Goal: Information Seeking & Learning: Learn about a topic

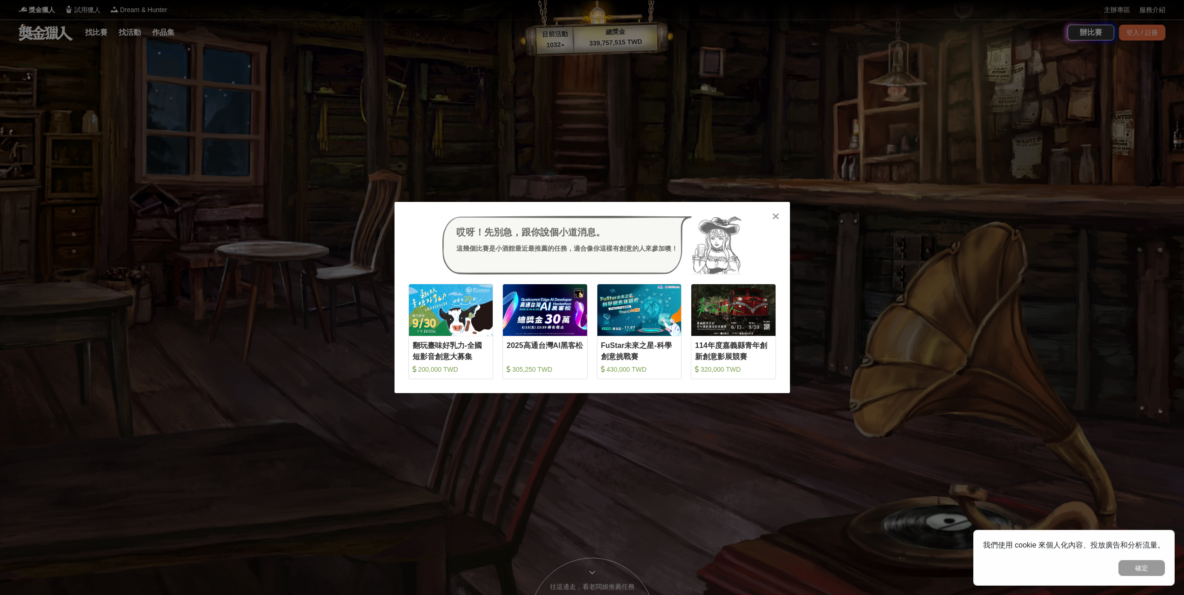
click at [776, 213] on icon at bounding box center [775, 216] width 7 height 9
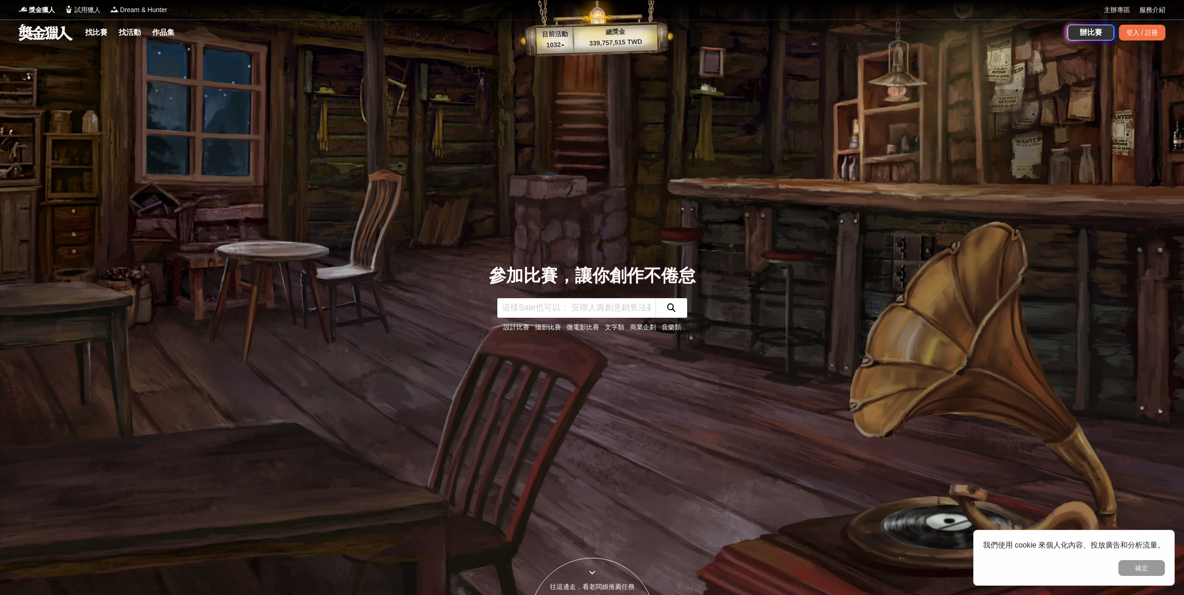
click at [539, 331] on link "攝影比賽" at bounding box center [548, 326] width 26 height 7
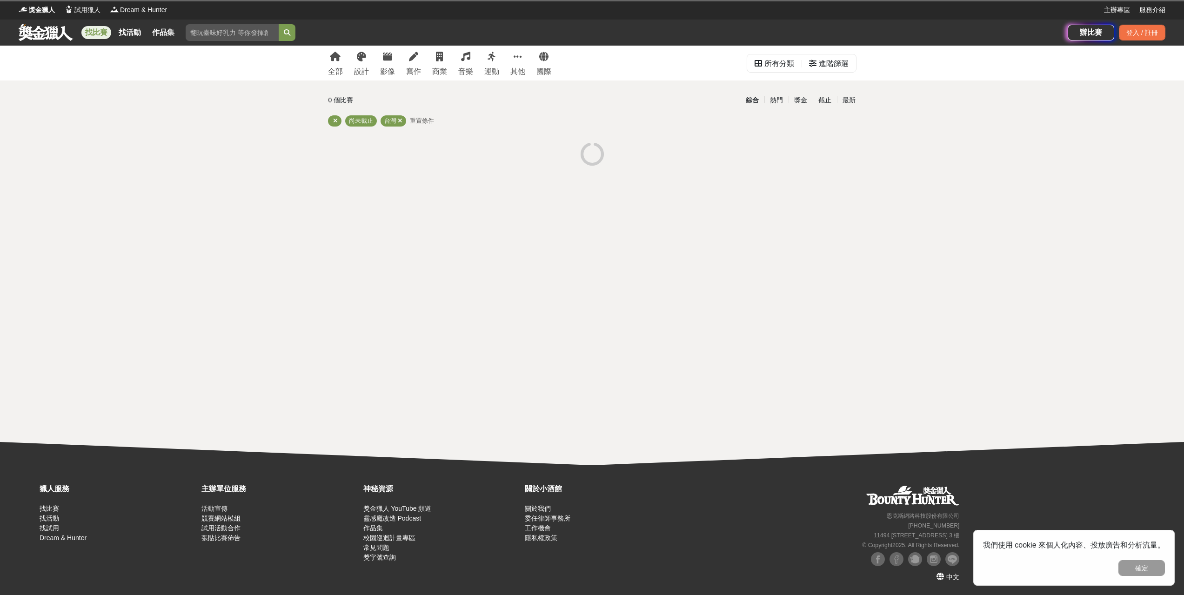
drag, startPoint x: 929, startPoint y: 117, endPoint x: 938, endPoint y: 112, distance: 10.9
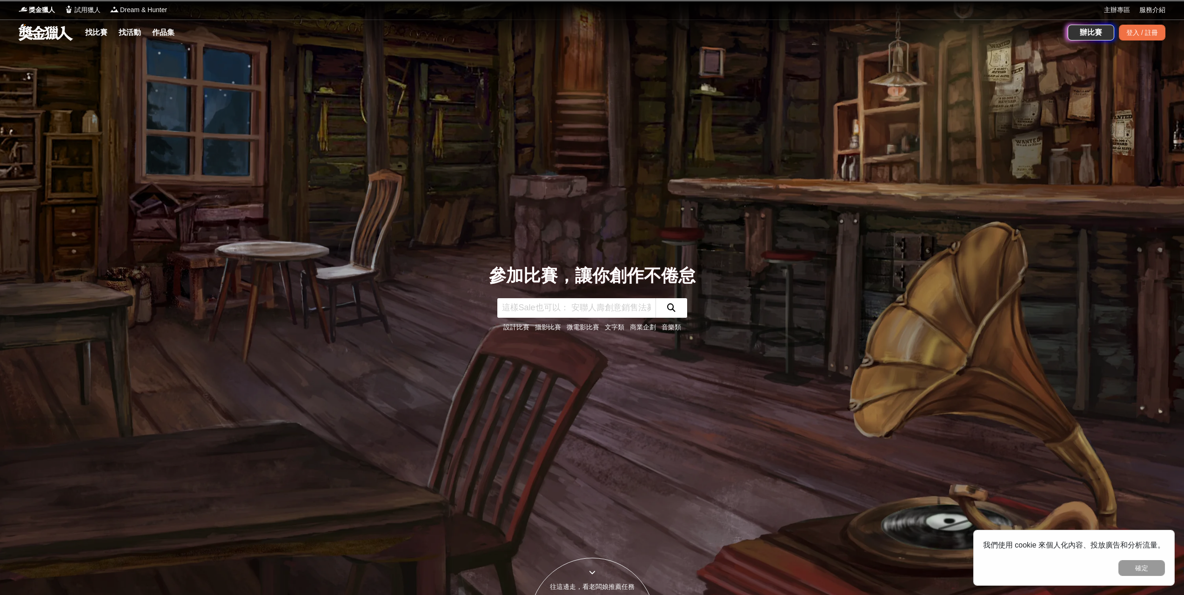
click at [509, 329] on link "設計比賽" at bounding box center [516, 326] width 26 height 7
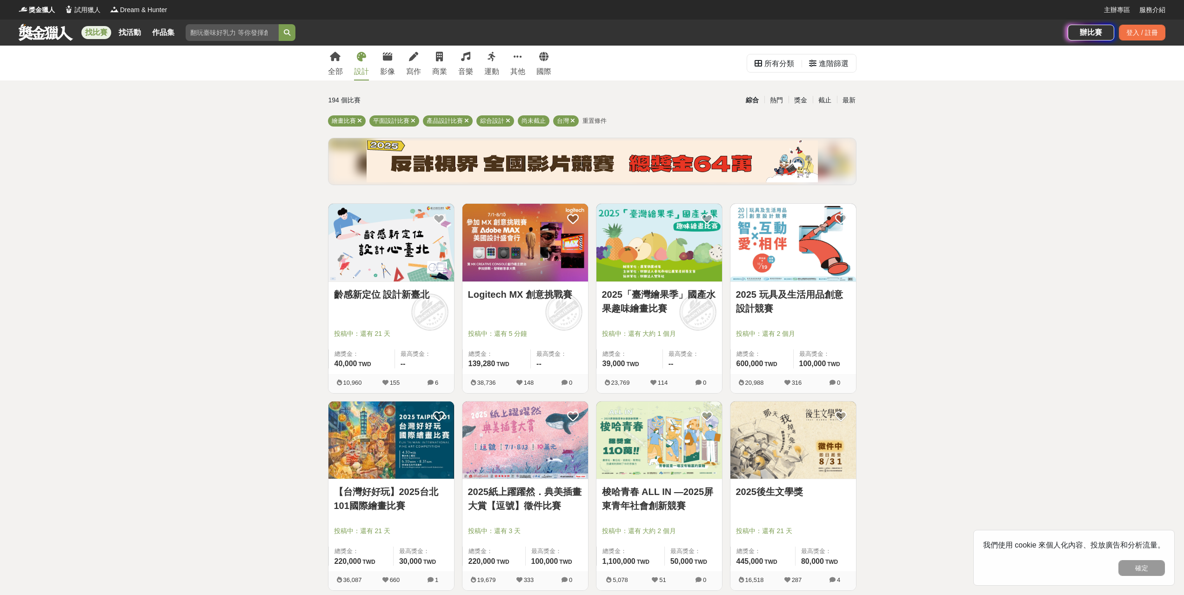
click at [812, 250] on img at bounding box center [793, 243] width 126 height 78
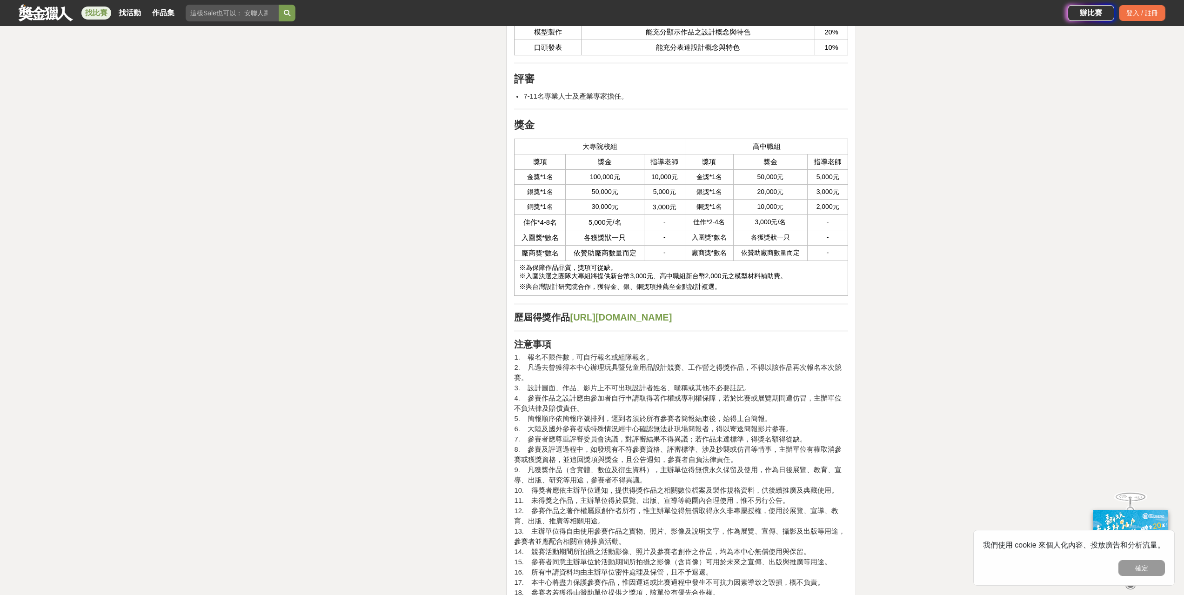
scroll to position [2047, 0]
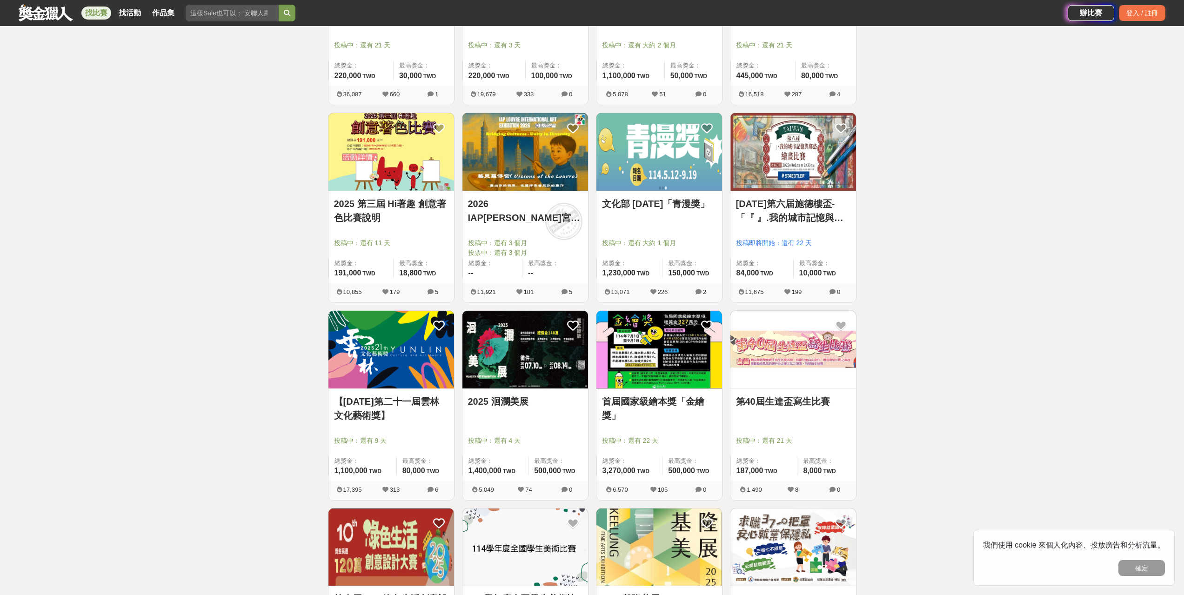
scroll to position [512, 0]
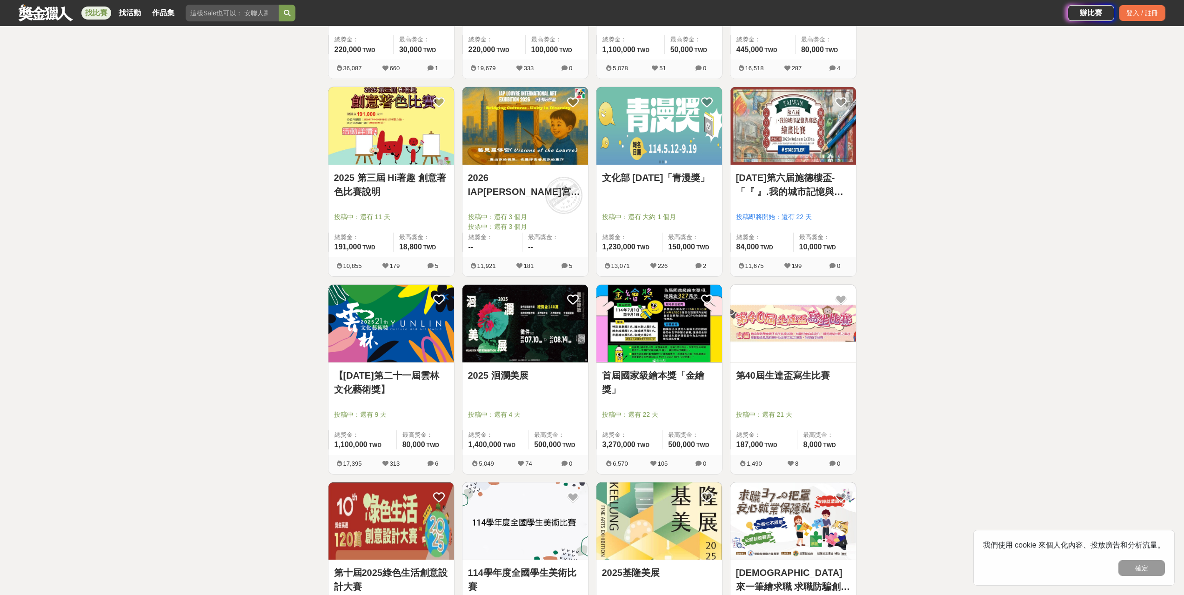
click at [396, 342] on img at bounding box center [391, 324] width 126 height 78
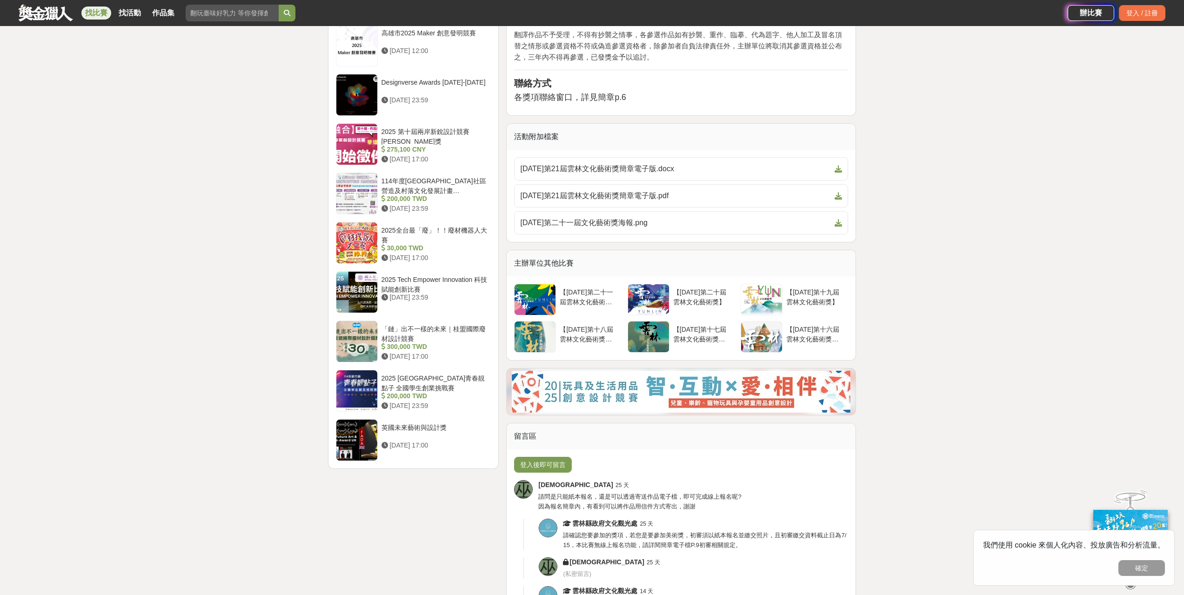
scroll to position [977, 0]
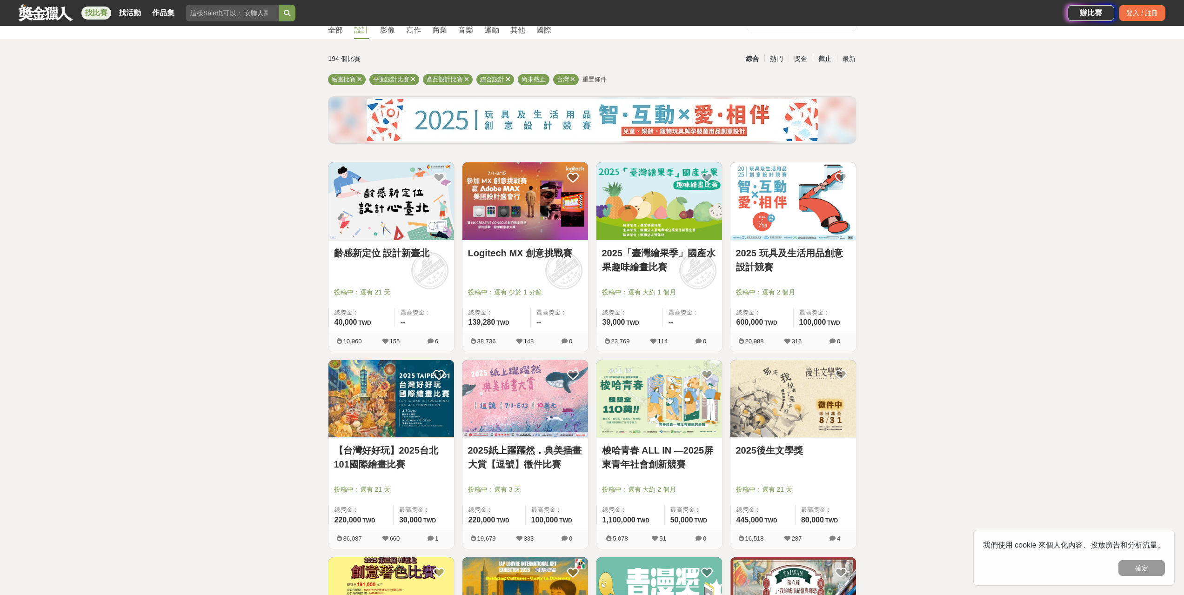
scroll to position [33, 0]
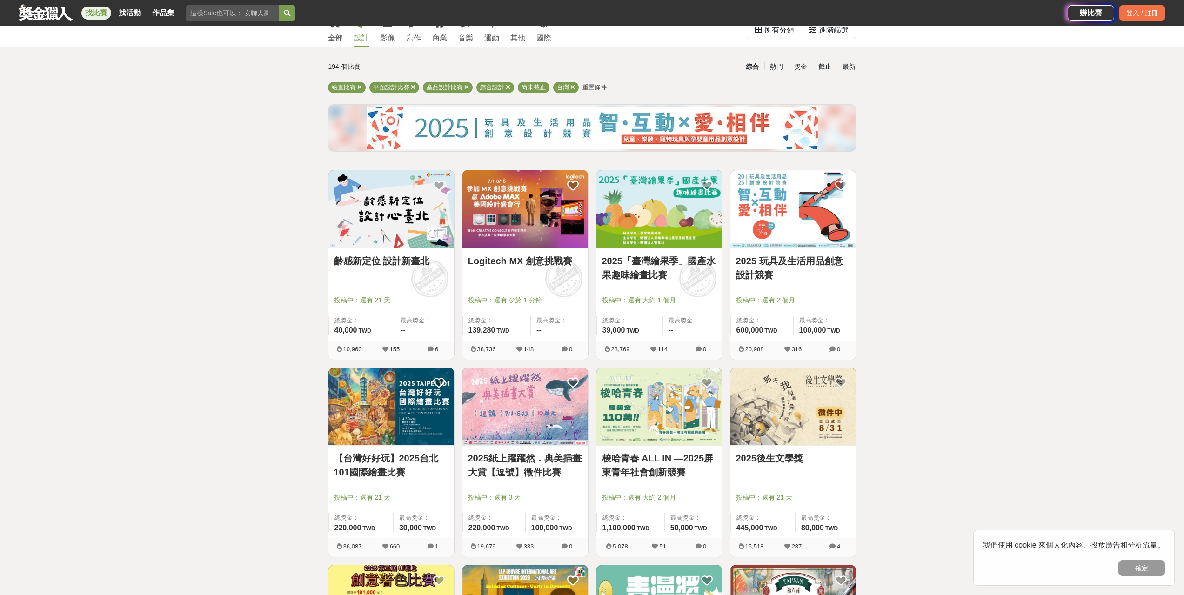
click at [798, 296] on span "投稿中：還有 2 個月" at bounding box center [793, 300] width 114 height 10
click at [815, 248] on div "2025 玩具及生活用品創意設計競賽 投稿中：還有 2 個月 總獎金： 600,000 600,000 TWD 最高獎金： 100,000 TWD" at bounding box center [793, 294] width 126 height 92
click at [543, 265] on link "Logitech MX 創意挑戰賽" at bounding box center [525, 261] width 114 height 14
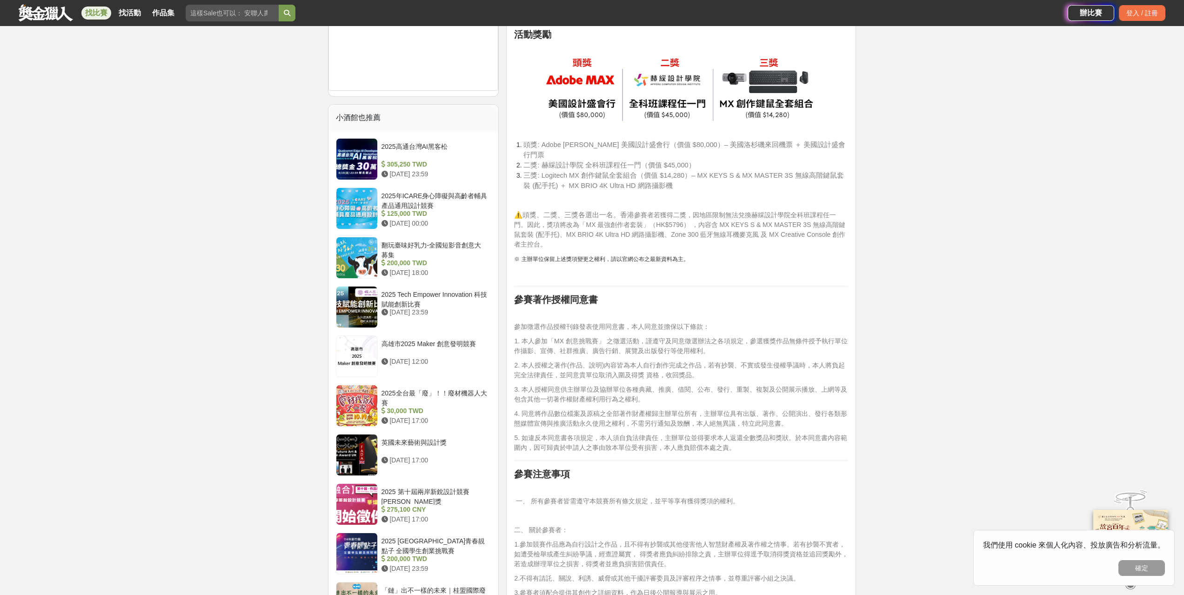
scroll to position [1117, 0]
drag, startPoint x: 539, startPoint y: 141, endPoint x: 577, endPoint y: 142, distance: 38.6
click at [577, 142] on span "頭獎: Adobe [PERSON_NAME] 美國設計盛會行（價值 $80,000）– 美國洛杉磯來回機票 ＋ 美國設計盛會行門票" at bounding box center [684, 150] width 322 height 18
